Goal: Register for event/course

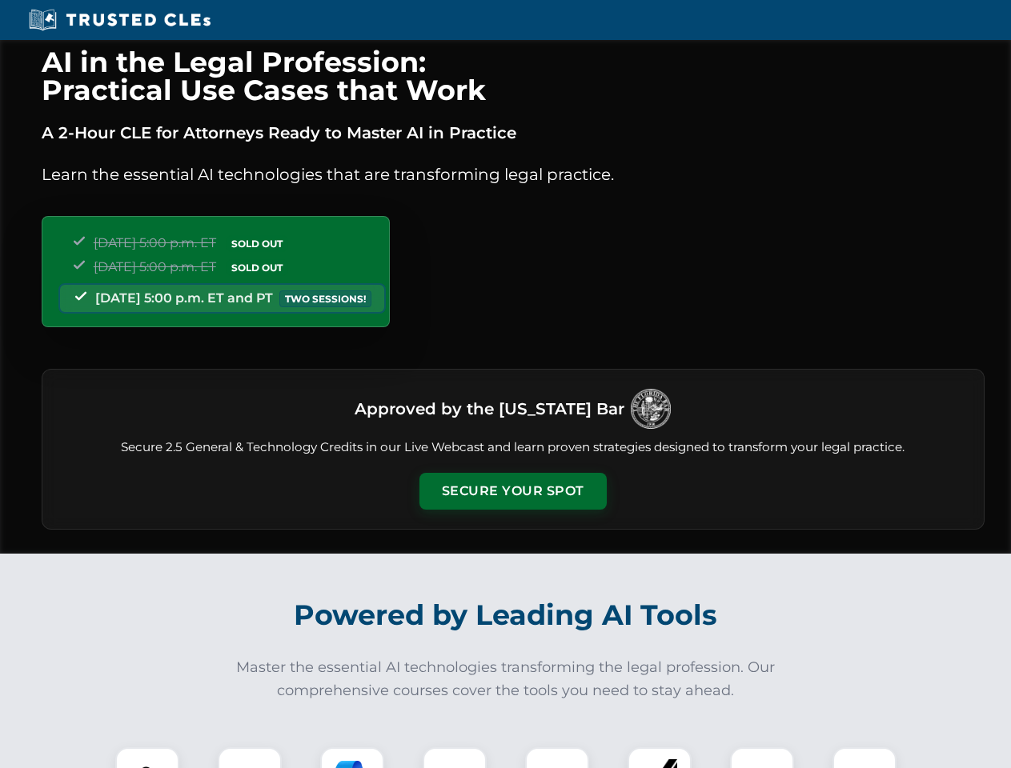
click at [512, 491] on button "Secure Your Spot" at bounding box center [512, 491] width 187 height 37
click at [147, 758] on img at bounding box center [147, 779] width 46 height 46
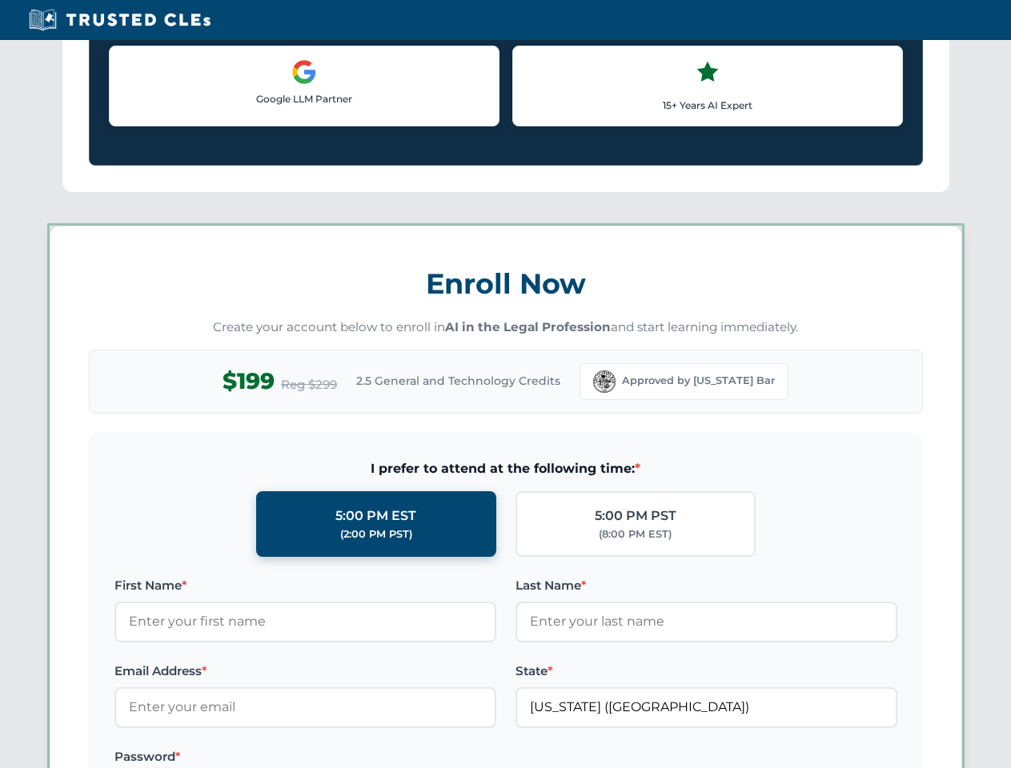
click at [352, 758] on label "Password *" at bounding box center [305, 756] width 382 height 19
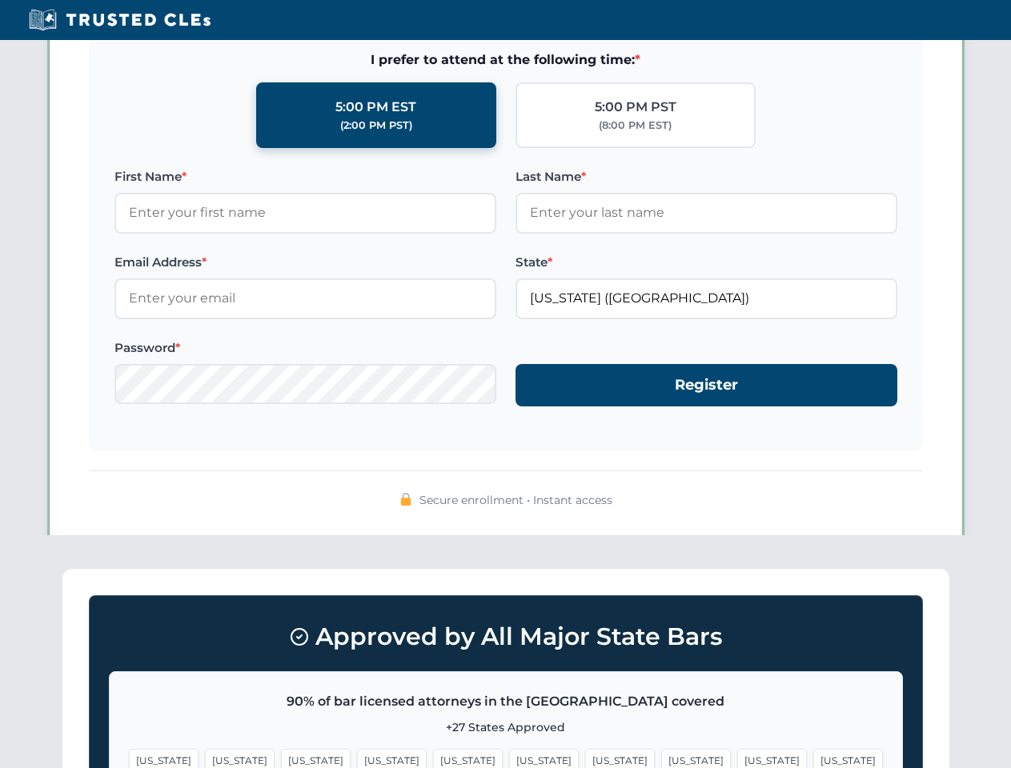
click at [737, 758] on span "[US_STATE]" at bounding box center [772, 760] width 70 height 23
